Goal: Book appointment/travel/reservation

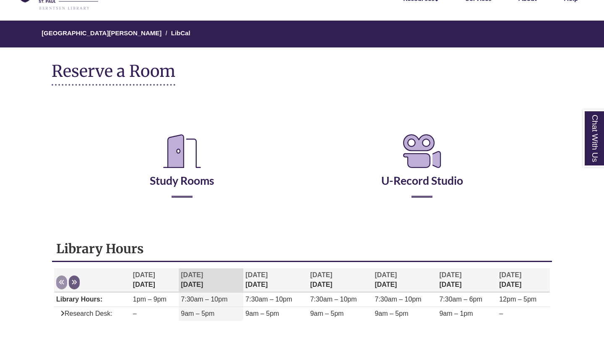
scroll to position [53, 0]
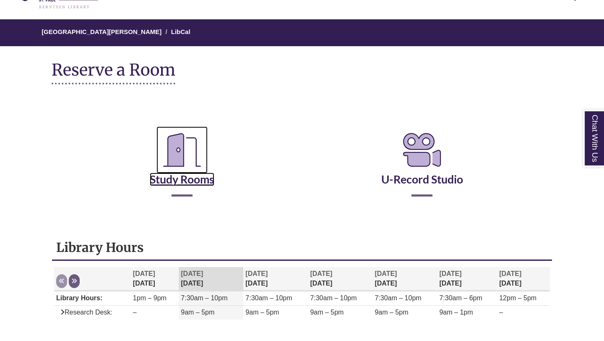
click at [203, 181] on link "Study Rooms" at bounding box center [182, 168] width 65 height 34
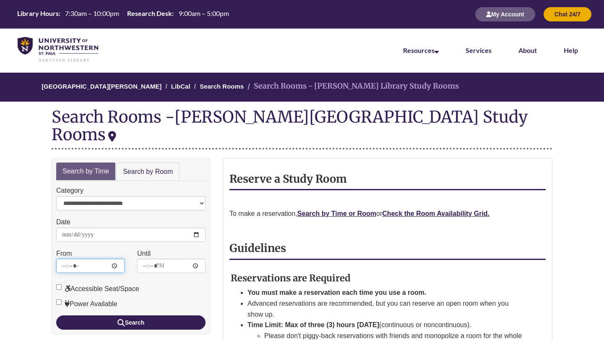
click at [102, 258] on input "*****" at bounding box center [90, 265] width 68 height 14
click at [86, 258] on input "*****" at bounding box center [90, 265] width 68 height 14
click at [74, 258] on input "*****" at bounding box center [90, 265] width 68 height 14
click at [68, 258] on input "*****" at bounding box center [90, 265] width 68 height 14
type input "*****"
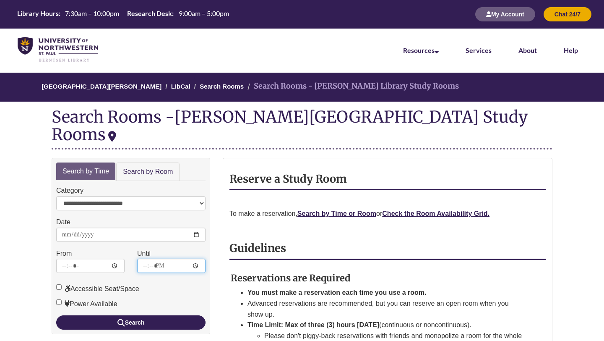
click at [158, 258] on input "*****" at bounding box center [171, 265] width 68 height 14
click at [151, 258] on input "*****" at bounding box center [171, 265] width 68 height 14
click at [145, 258] on input "*****" at bounding box center [171, 265] width 68 height 14
type input "*****"
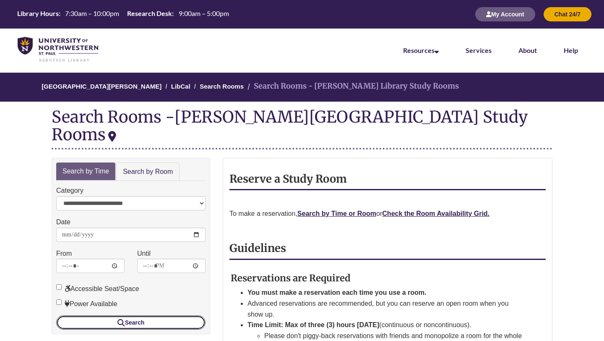
click at [162, 315] on button "Search" at bounding box center [130, 322] width 149 height 14
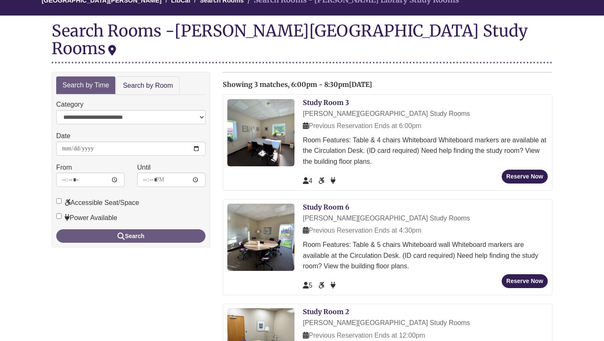
scroll to position [84, 0]
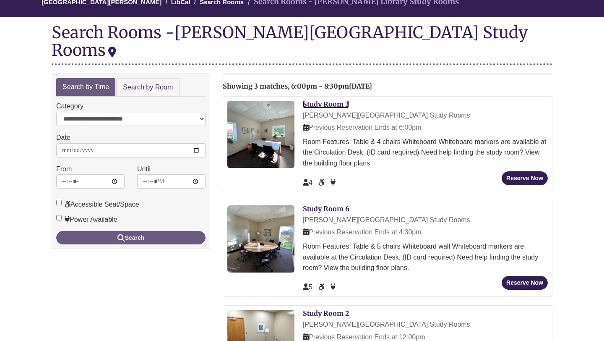
click at [326, 100] on link "Study Room 3" at bounding box center [326, 104] width 46 height 8
click at [151, 78] on link "Search by Room" at bounding box center [147, 87] width 63 height 19
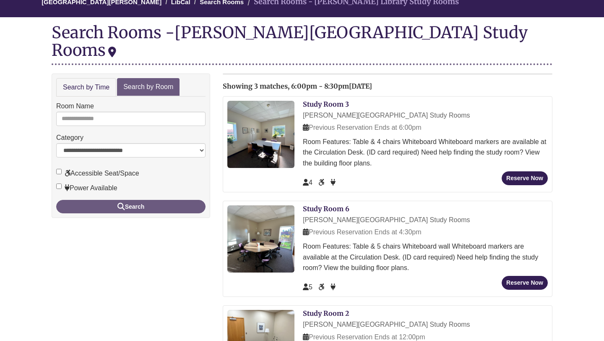
click at [146, 101] on div "Room Name" at bounding box center [130, 113] width 149 height 25
click at [146, 112] on input "Room Name" at bounding box center [130, 119] width 149 height 14
type input "*"
click at [56, 200] on button "Search" at bounding box center [130, 206] width 149 height 13
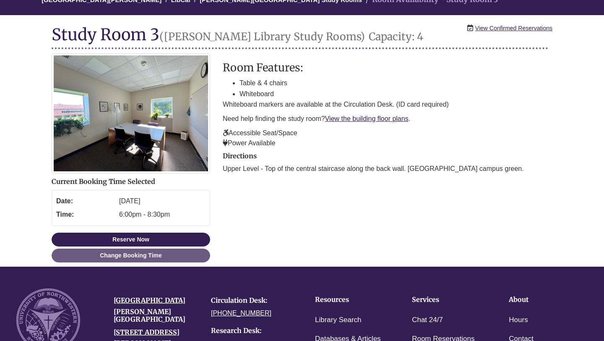
scroll to position [86, 0]
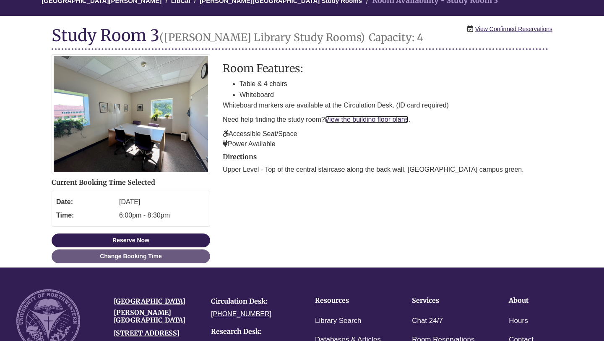
click at [396, 116] on link "View the building floor plans" at bounding box center [366, 119] width 83 height 7
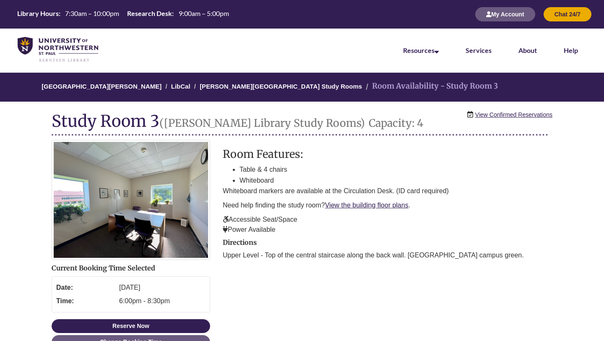
scroll to position [86, 0]
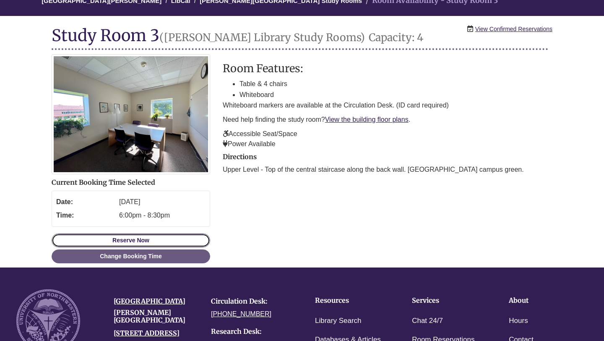
click at [156, 236] on button "Reserve Now" at bounding box center [131, 240] width 159 height 14
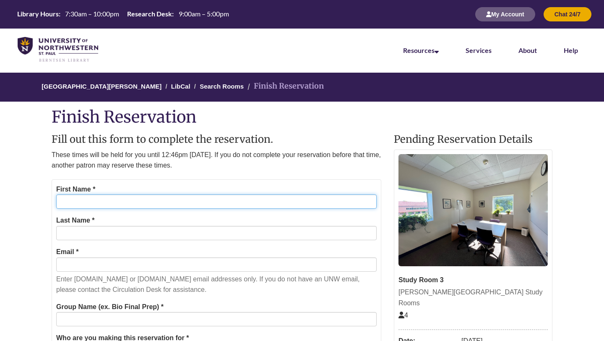
click at [88, 198] on input "First Name *" at bounding box center [216, 201] width 320 height 14
type input "*"
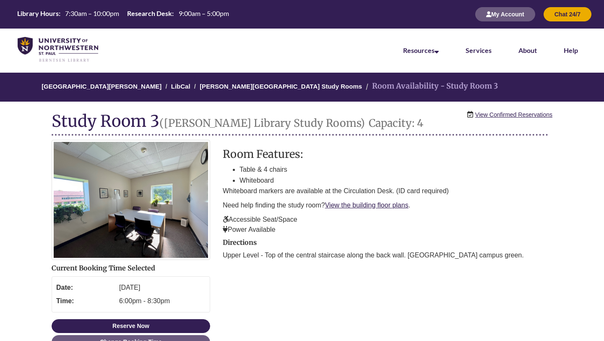
scroll to position [86, 0]
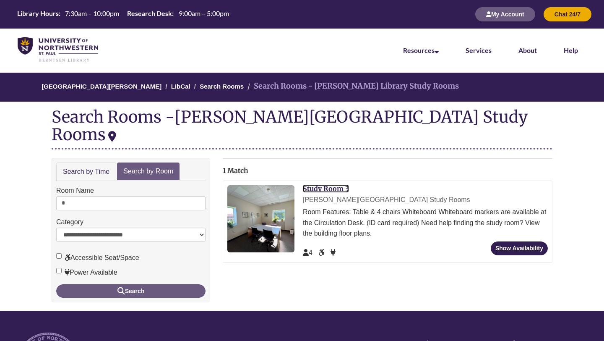
click at [325, 184] on link "Study Room 3" at bounding box center [326, 188] width 46 height 8
click at [99, 196] on input "*" at bounding box center [130, 203] width 149 height 14
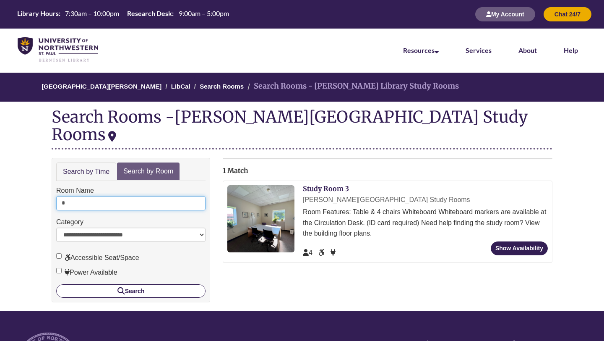
type input "*"
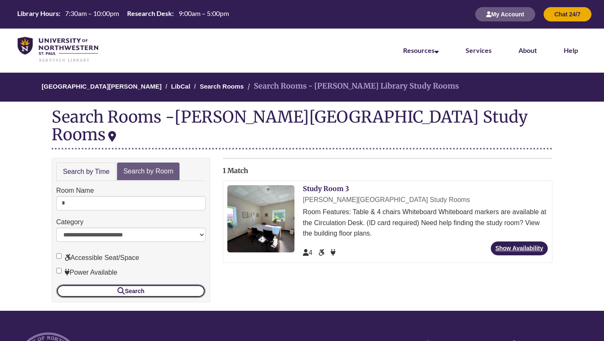
click at [164, 284] on button "Search" at bounding box center [130, 290] width 149 height 13
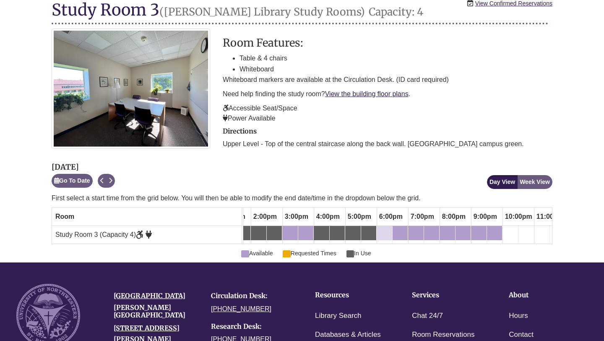
click at [382, 234] on div "6:00pm Monday, October 6, 2025 - Study Room 3 - Available" at bounding box center [384, 232] width 14 height 9
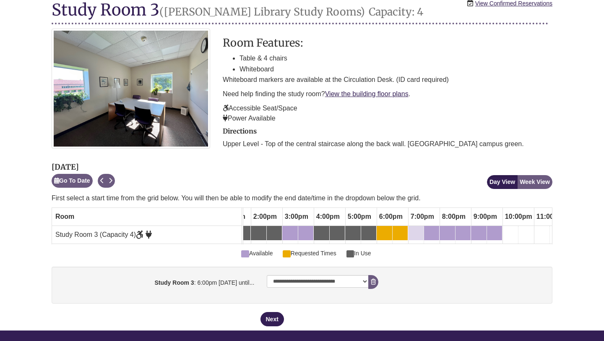
click at [414, 237] on div "7:00pm Monday, October 6, 2025 - Study Room 3 - Available" at bounding box center [416, 232] width 14 height 9
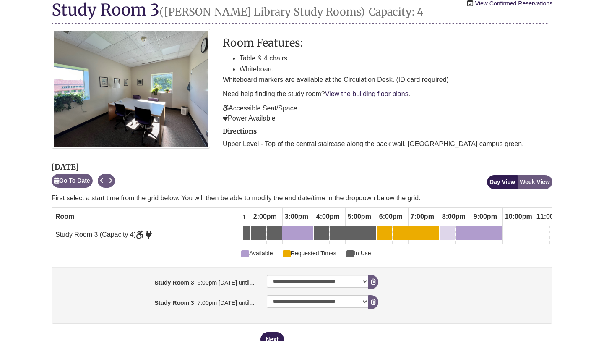
click at [446, 233] on div "8:00pm Monday, October 6, 2025 - Study Room 3 - Available" at bounding box center [447, 232] width 14 height 9
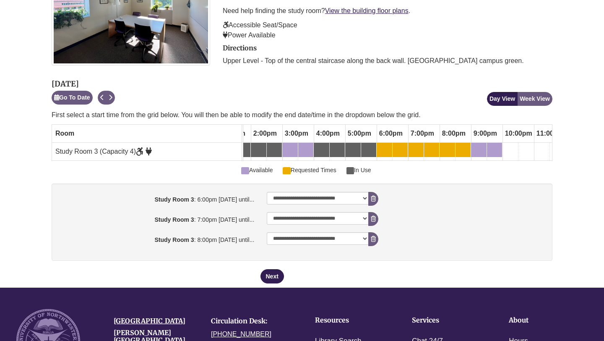
scroll to position [197, 0]
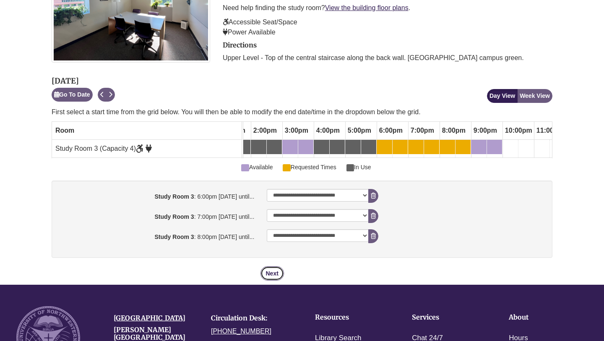
click at [273, 273] on button "Next" at bounding box center [271, 273] width 23 height 14
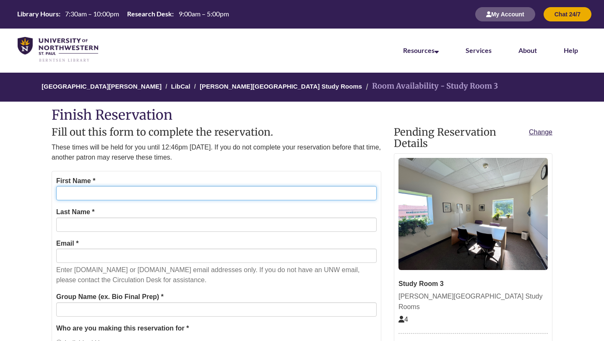
click at [224, 195] on input "First Name *" at bounding box center [216, 193] width 320 height 14
type input "******"
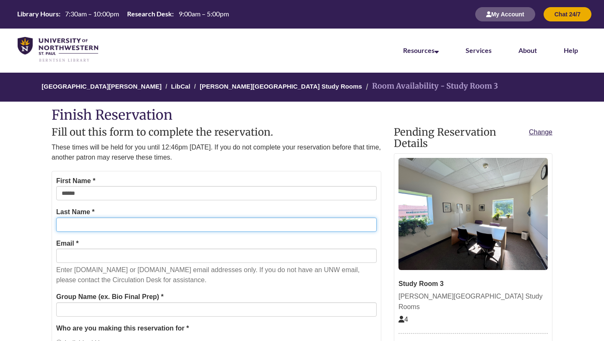
click at [86, 222] on input "Last Name *" at bounding box center [216, 224] width 320 height 14
type input "******"
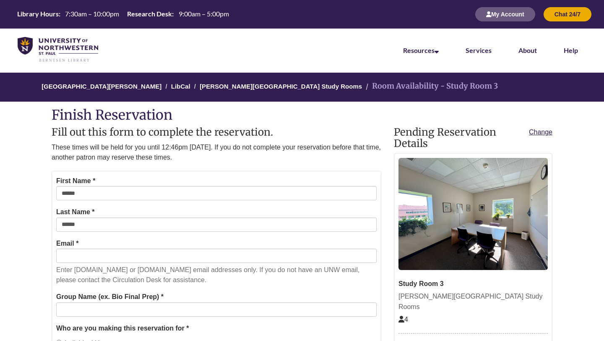
click at [68, 263] on div "Email * Enter students.unwsp.edu or unwsp.edu email addresses only. If you do n…" at bounding box center [216, 261] width 320 height 47
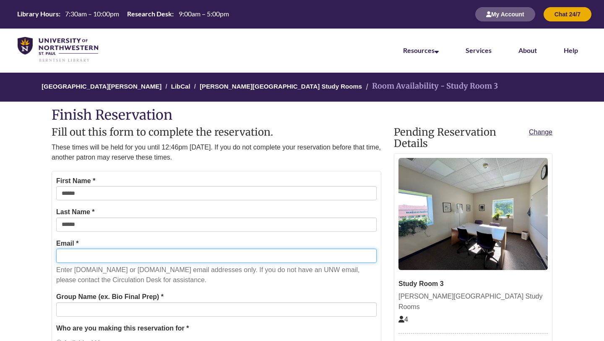
click at [71, 255] on input "Email *" at bounding box center [216, 255] width 320 height 14
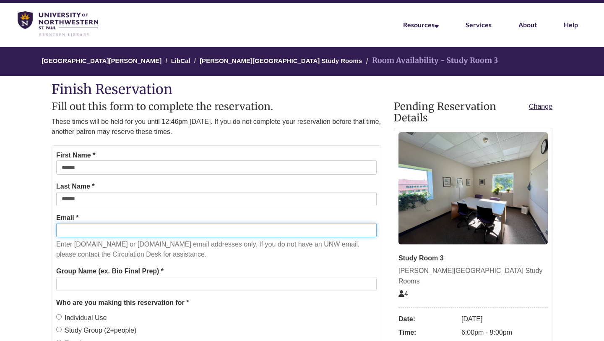
scroll to position [28, 0]
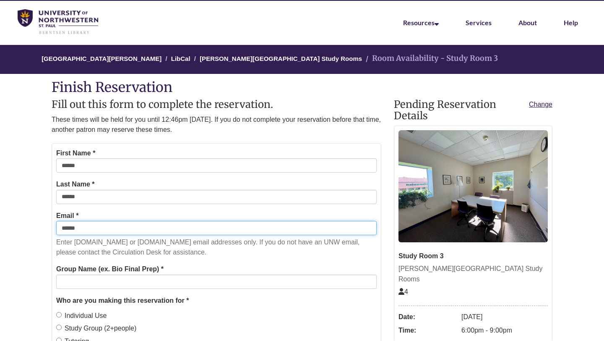
type input "**********"
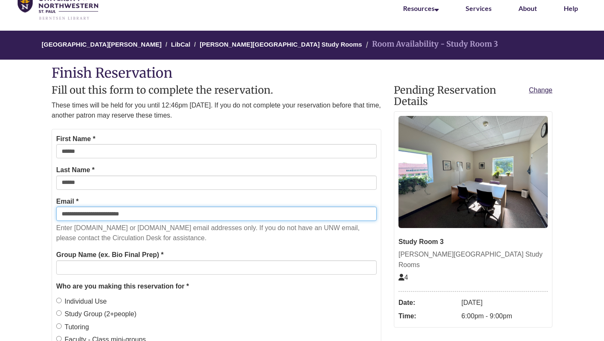
scroll to position [54, 0]
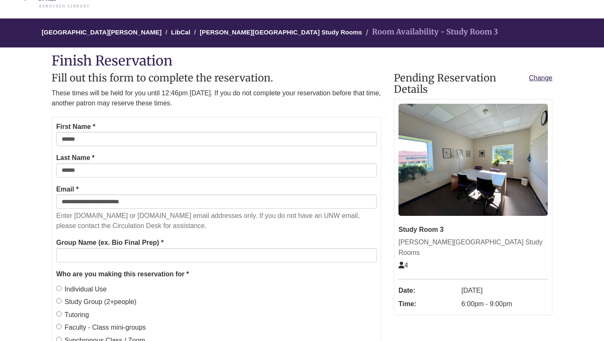
click at [148, 265] on form "**********" at bounding box center [217, 257] width 330 height 280
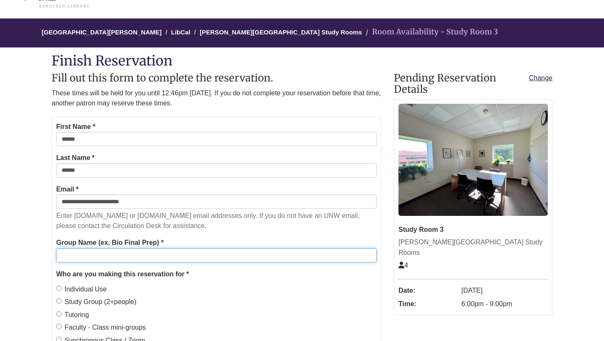
click at [148, 261] on input "Group Name (ex. Bio Final Prep) *" at bounding box center [216, 255] width 320 height 14
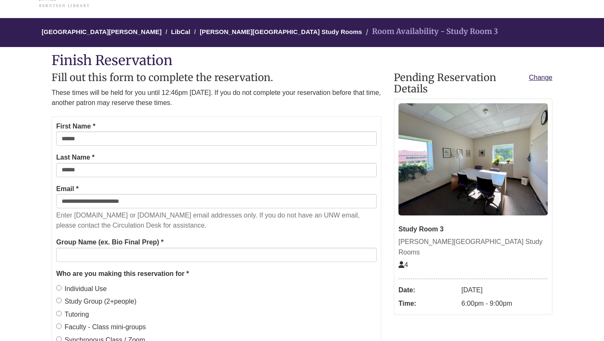
click at [96, 305] on label "Study Group (2+people)" at bounding box center [96, 301] width 80 height 11
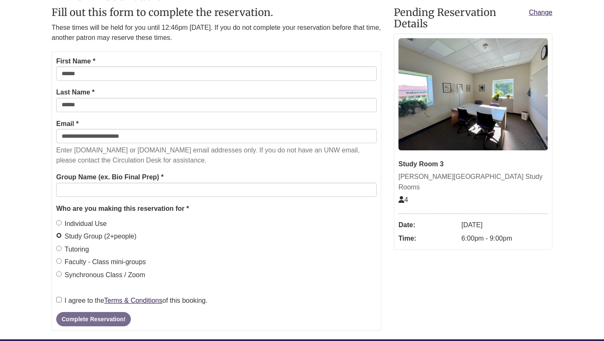
scroll to position [120, 0]
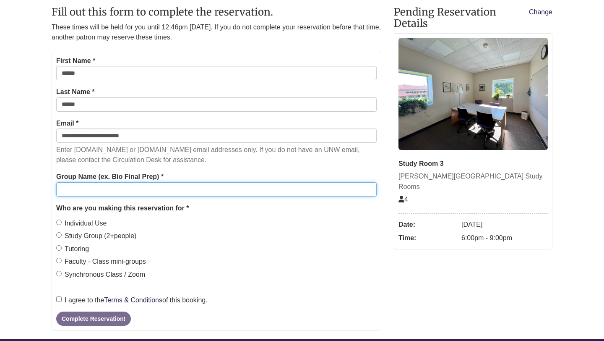
click at [119, 193] on input "Group Name (ex. Bio Final Prep) *" at bounding box center [216, 189] width 320 height 14
type input "**********"
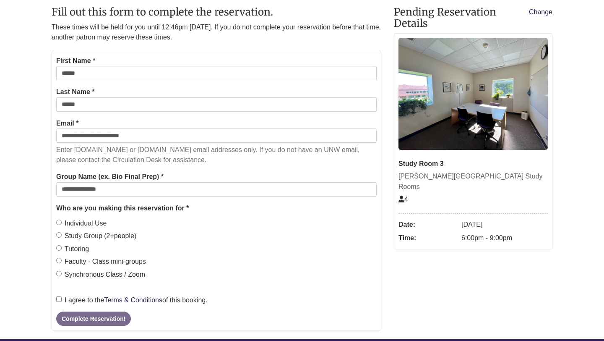
click at [71, 300] on label "I agree to the Terms & Conditions of this booking." at bounding box center [131, 299] width 151 height 11
click at [91, 319] on button "Complete Reservation!" at bounding box center [93, 318] width 75 height 14
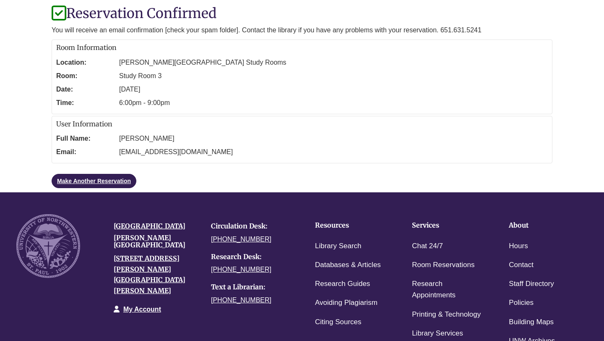
scroll to position [99, 0]
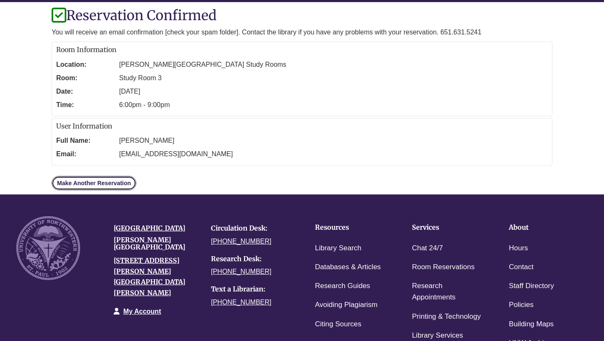
click at [115, 181] on link "Make Another Reservation" at bounding box center [94, 183] width 85 height 14
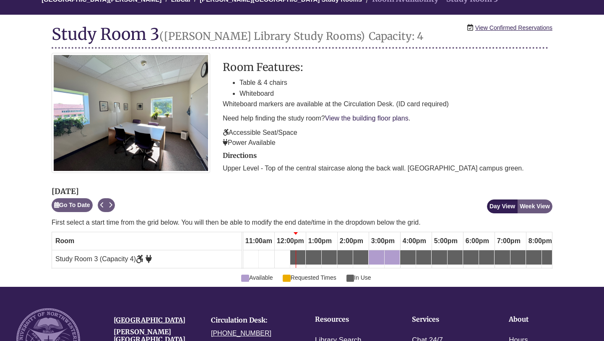
scroll to position [88, 0]
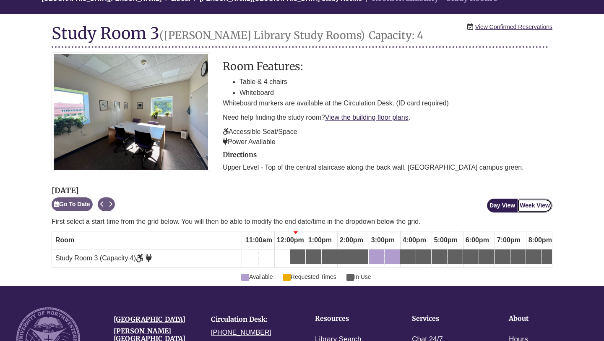
click at [542, 201] on button "Week View" at bounding box center [534, 205] width 35 height 14
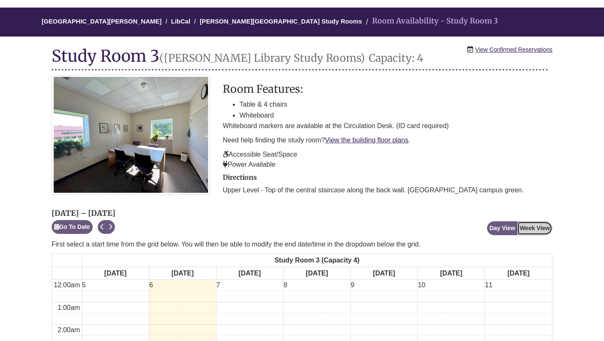
scroll to position [0, 0]
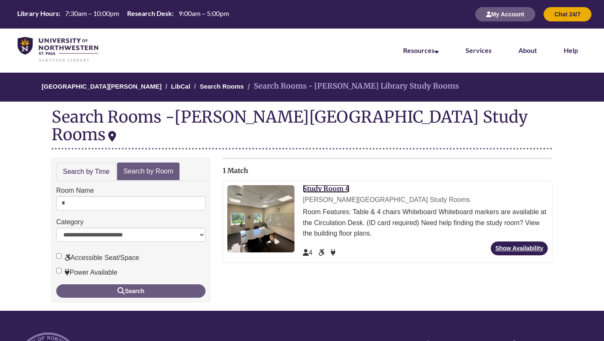
click at [341, 184] on link "Study Room 4" at bounding box center [326, 188] width 47 height 8
click at [107, 196] on input "*" at bounding box center [130, 203] width 149 height 14
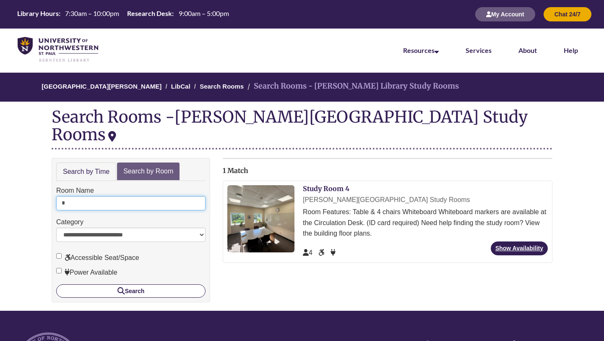
type input "*"
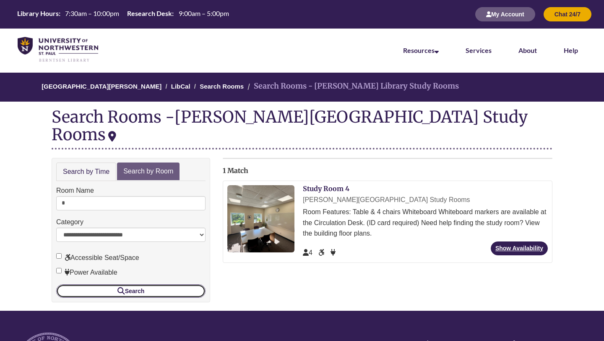
click at [193, 284] on button "Search" at bounding box center [130, 290] width 149 height 13
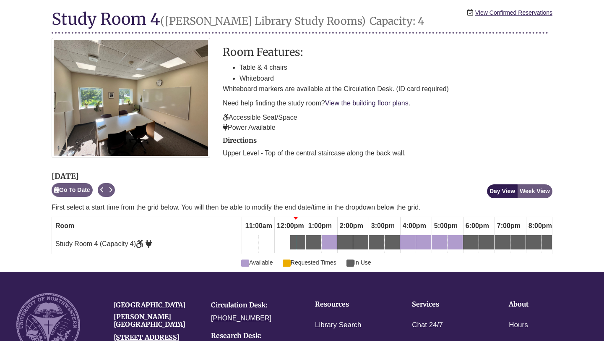
scroll to position [105, 0]
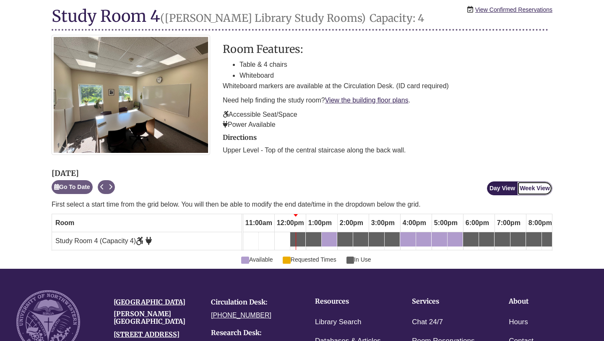
click at [531, 186] on button "Week View" at bounding box center [534, 188] width 35 height 14
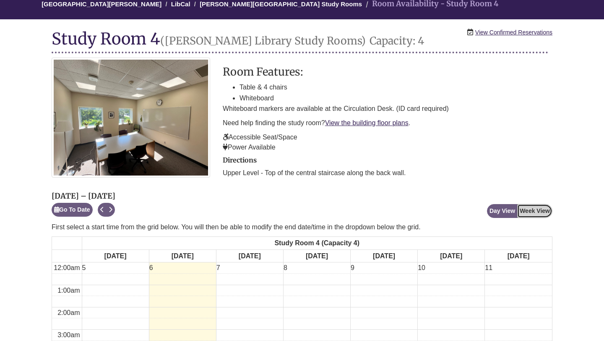
scroll to position [0, 0]
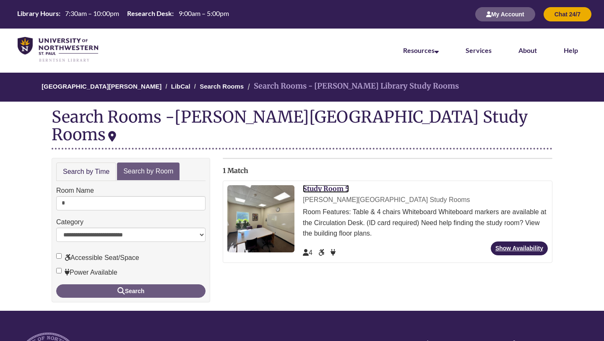
click at [346, 184] on link "Study Room 5" at bounding box center [326, 188] width 46 height 8
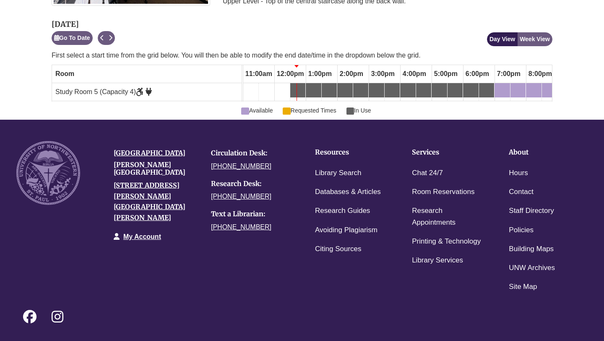
scroll to position [255, 0]
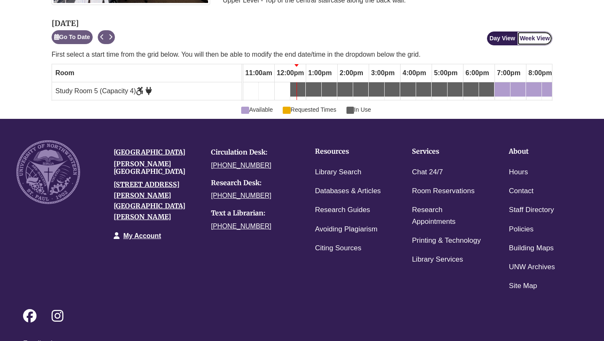
click at [530, 36] on button "Week View" at bounding box center [534, 38] width 35 height 14
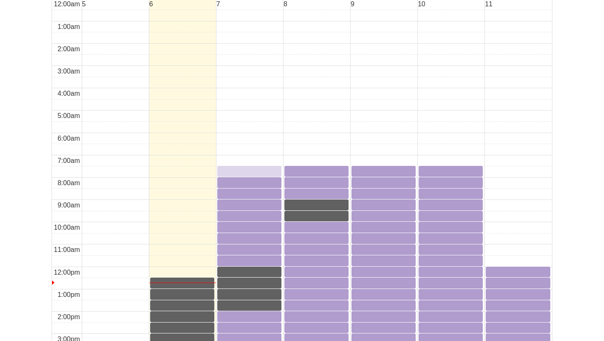
scroll to position [383, 0]
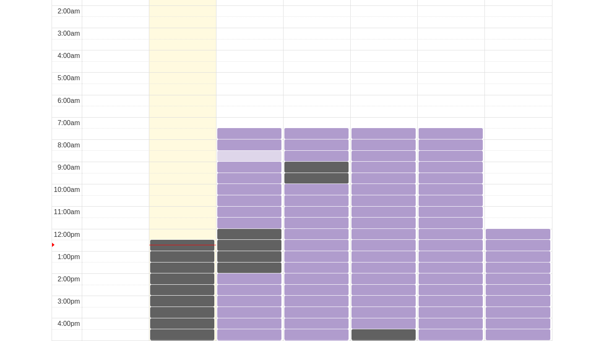
click at [224, 154] on div "8:30am Tuesday, October 7, 2025 - Study Room 5 - Available" at bounding box center [249, 155] width 62 height 8
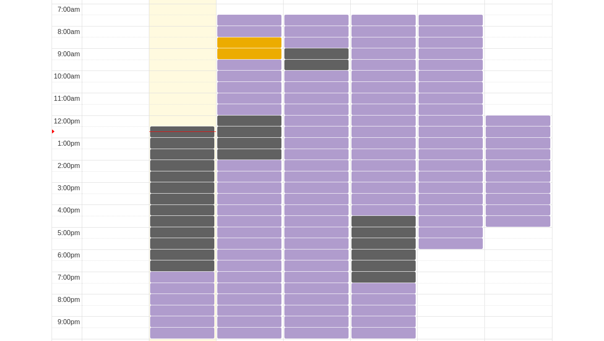
scroll to position [495, 0]
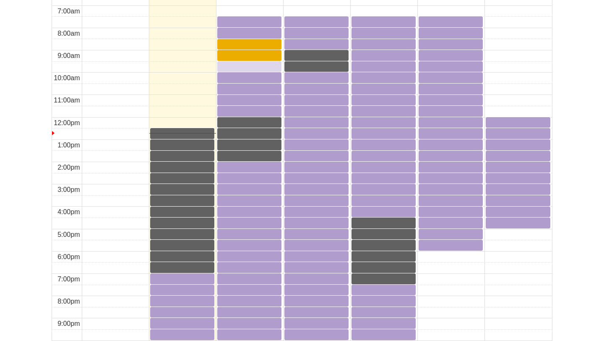
click at [233, 65] on div "9:30am Tuesday, October 7, 2025 - Study Room 5 - Available" at bounding box center [249, 66] width 62 height 8
click at [236, 88] on div "10:30am Tuesday, October 7, 2025 - Study Room 5 - Available" at bounding box center [249, 88] width 62 height 8
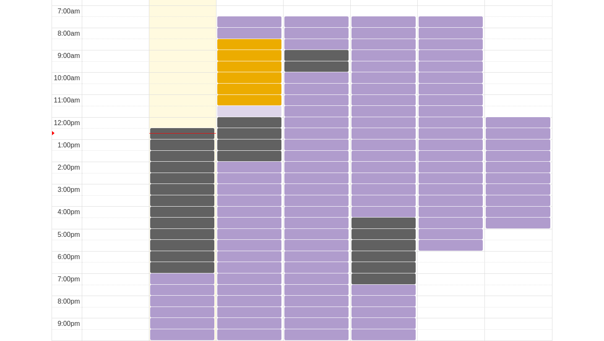
click at [232, 109] on div "11:30am Tuesday, October 7, 2025 - Study Room 5 - Available" at bounding box center [249, 111] width 62 height 8
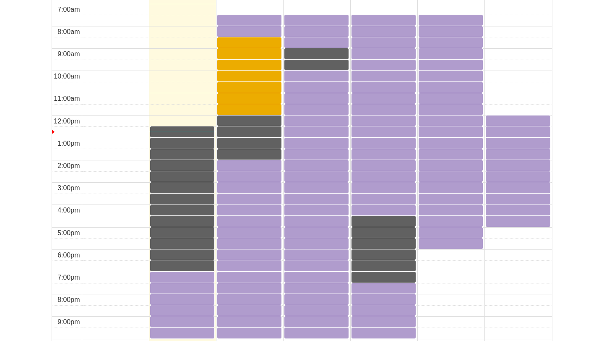
scroll to position [451, 0]
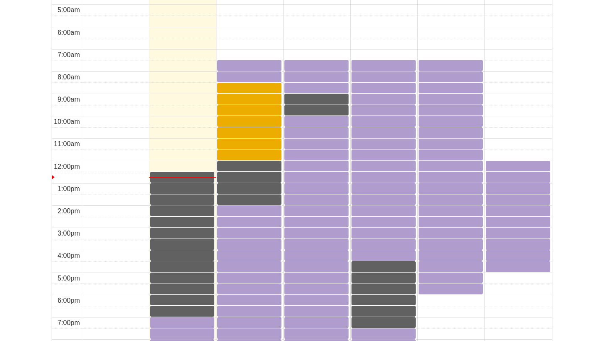
click at [245, 151] on div "11:30am Tuesday, October 7, 2025 - Study Room 5 - Available" at bounding box center [249, 154] width 62 height 8
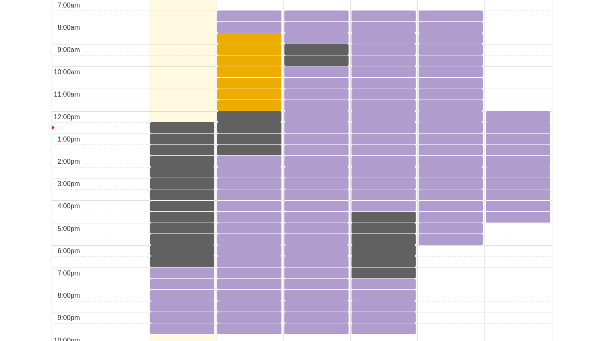
scroll to position [502, 0]
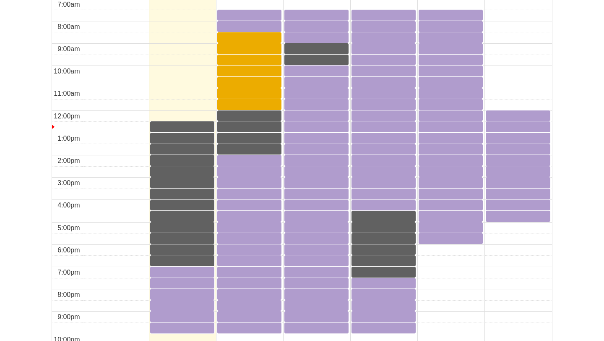
click at [249, 96] on div "11:00am Tuesday, October 7, 2025 - Study Room 5 - Available" at bounding box center [249, 93] width 62 height 8
click at [250, 105] on div "11:30am Tuesday, October 7, 2025 - Study Room 5 - Requested Times" at bounding box center [249, 104] width 62 height 8
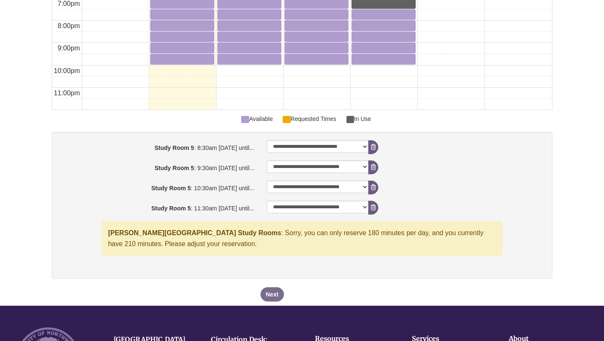
scroll to position [773, 0]
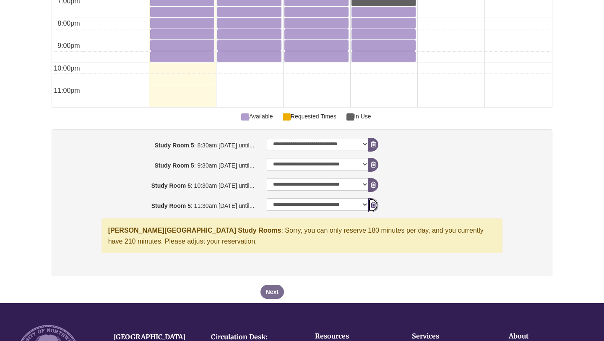
click at [370, 203] on button "Remove Pending Reservation" at bounding box center [373, 205] width 10 height 14
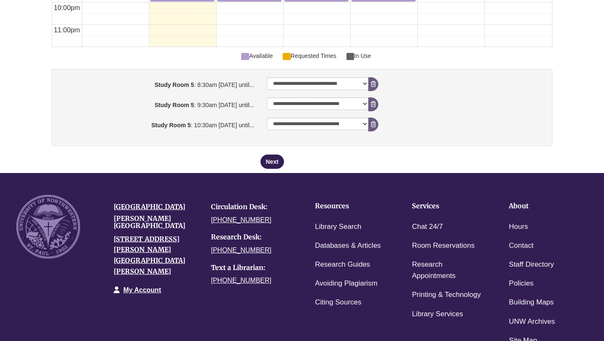
scroll to position [819, 0]
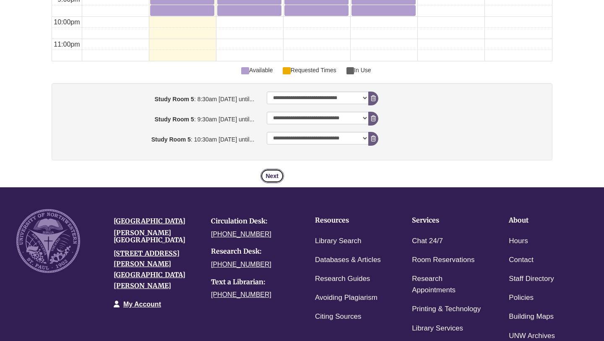
click at [277, 172] on button "Next" at bounding box center [271, 176] width 23 height 14
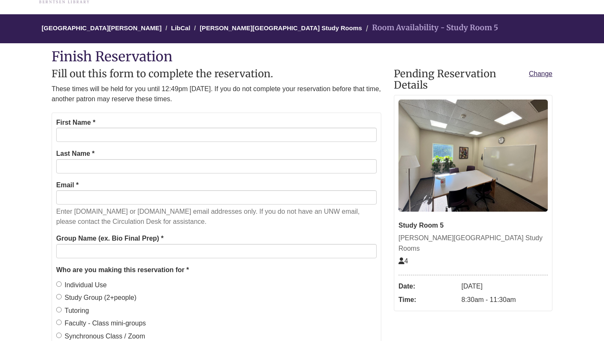
scroll to position [59, 0]
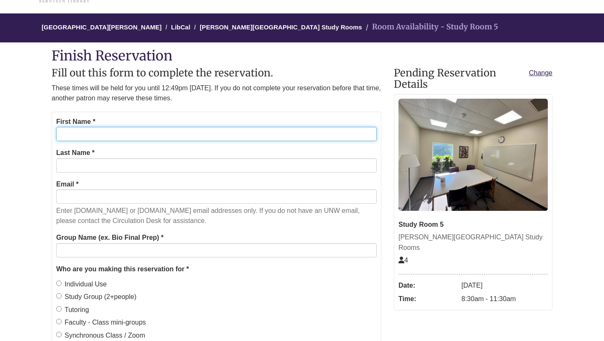
click at [230, 131] on input "First Name *" at bounding box center [216, 134] width 320 height 14
click at [229, 129] on input "First Name *" at bounding box center [216, 134] width 320 height 14
type input "******"
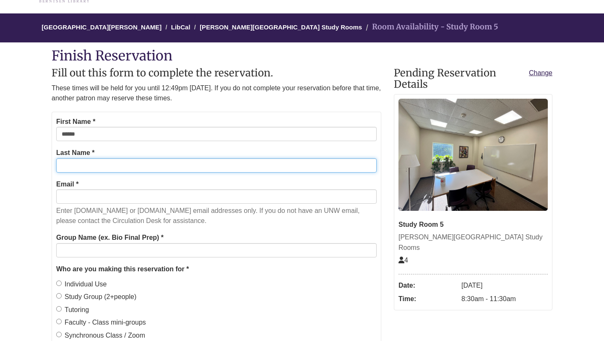
click at [189, 160] on input "Last Name *" at bounding box center [216, 165] width 320 height 14
type input "******"
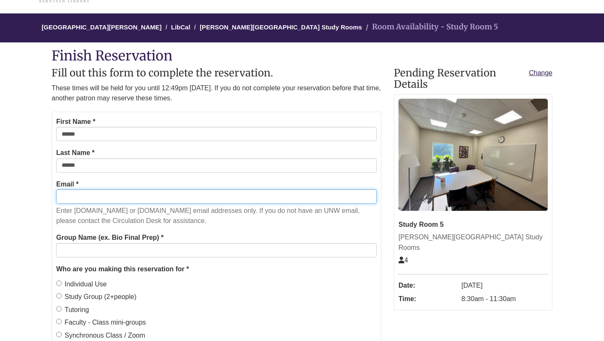
click at [148, 190] on input "Email *" at bounding box center [216, 196] width 320 height 14
click at [160, 189] on input "Email *" at bounding box center [216, 196] width 320 height 14
click at [154, 194] on input "Email *" at bounding box center [216, 196] width 320 height 14
type input "**********"
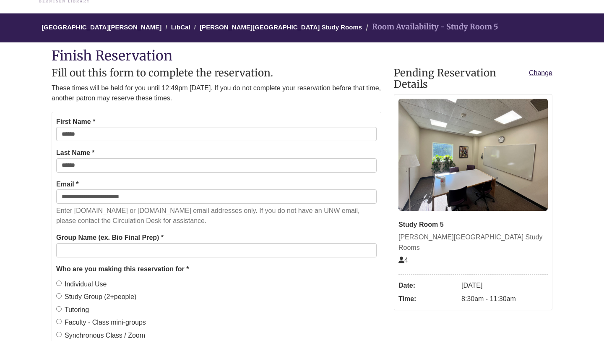
click at [131, 234] on label "Group Name (ex. Bio Final Prep) *" at bounding box center [109, 237] width 107 height 11
click at [131, 243] on input "Group Name (ex. Bio Final Prep) *" at bounding box center [216, 250] width 320 height 14
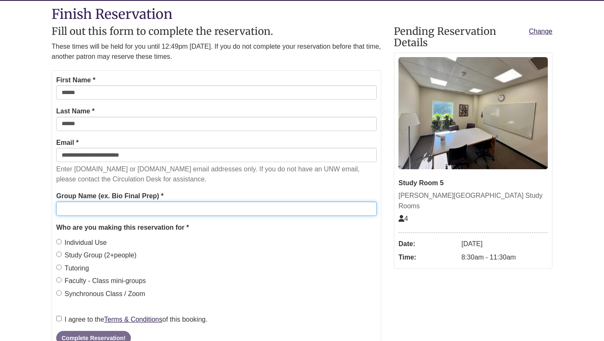
scroll to position [101, 0]
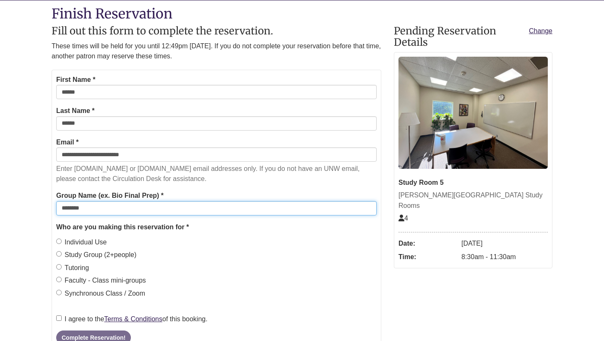
type input "********"
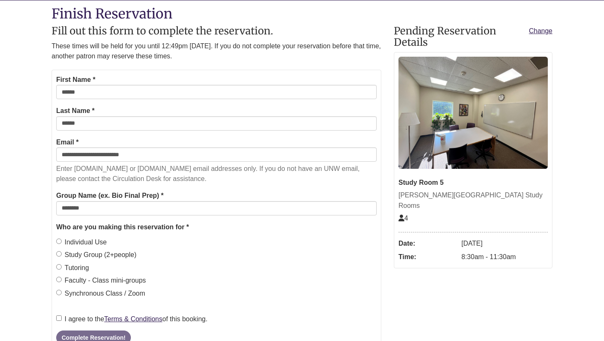
click at [98, 260] on label "Study Group (2+people)" at bounding box center [96, 254] width 80 height 11
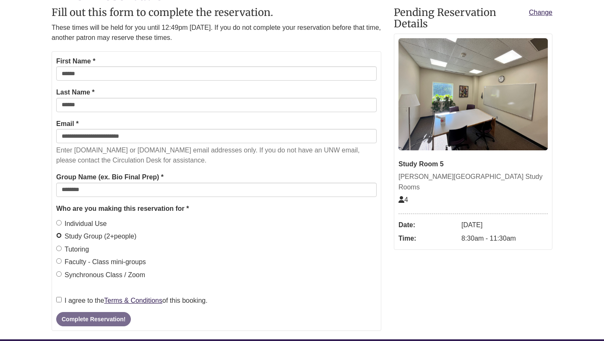
scroll to position [125, 0]
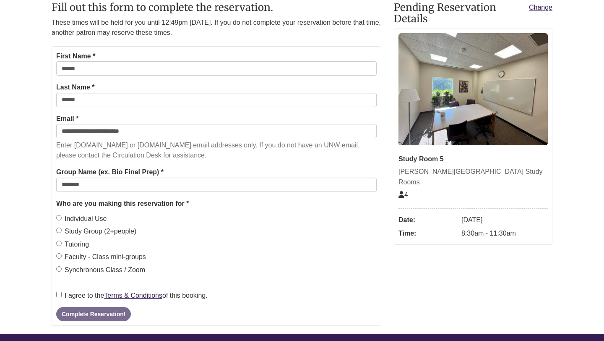
click at [92, 293] on label "I agree to the Terms & Conditions of this booking." at bounding box center [131, 295] width 151 height 11
click at [89, 309] on button "Complete Reservation!" at bounding box center [93, 314] width 75 height 14
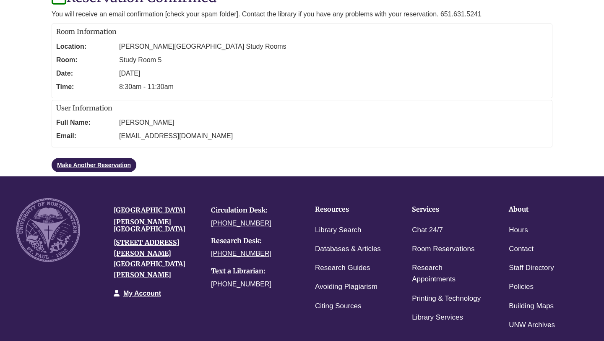
scroll to position [111, 0]
